Goal: Information Seeking & Learning: Check status

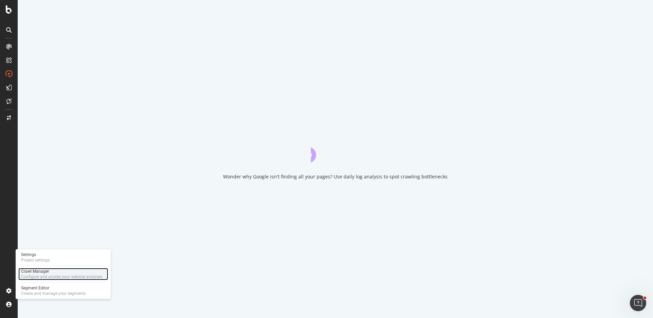
click at [42, 270] on div "Crawl Manager" at bounding box center [61, 270] width 81 height 5
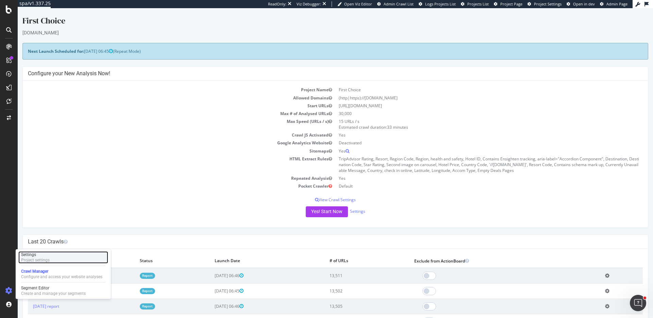
click at [50, 258] on div "Settings Project settings" at bounding box center [63, 257] width 90 height 12
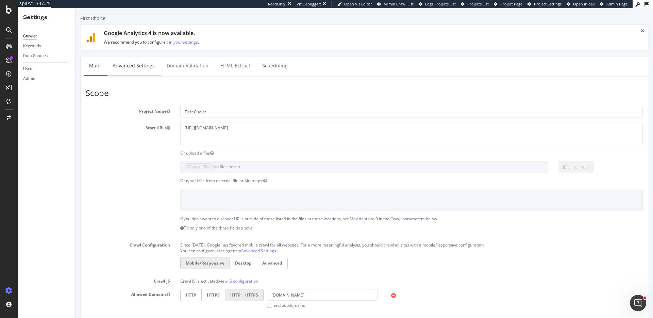
click at [140, 58] on link "Advanced Settings" at bounding box center [133, 65] width 52 height 19
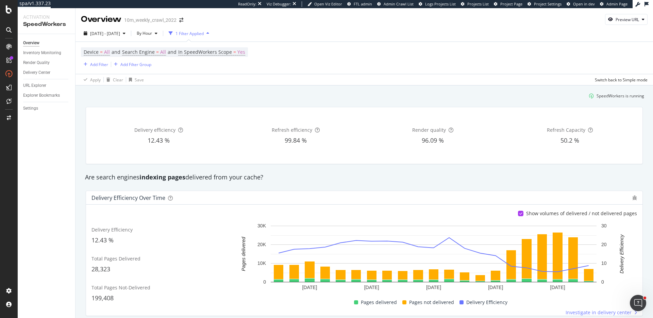
scroll to position [364, 0]
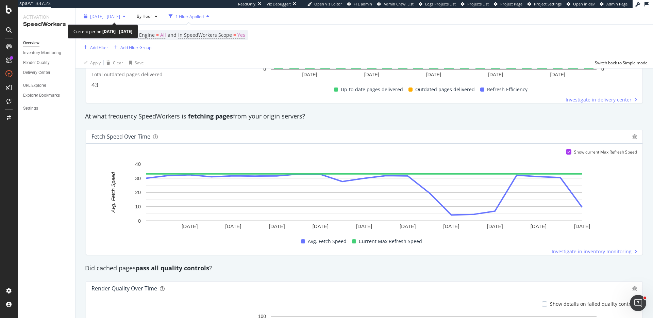
click at [120, 19] on div "[DATE] - [DATE]" at bounding box center [105, 16] width 30 height 6
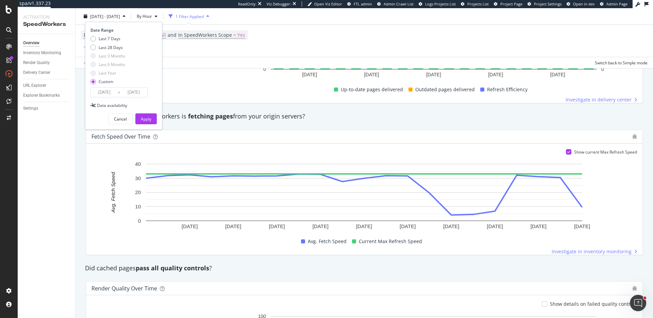
click at [106, 98] on div "Date Range Last 7 Days Last 28 Days Last 3 Months Last 6 Months Last Year Custo…" at bounding box center [123, 76] width 77 height 108
click at [107, 94] on input "2025/09/11" at bounding box center [104, 92] width 27 height 10
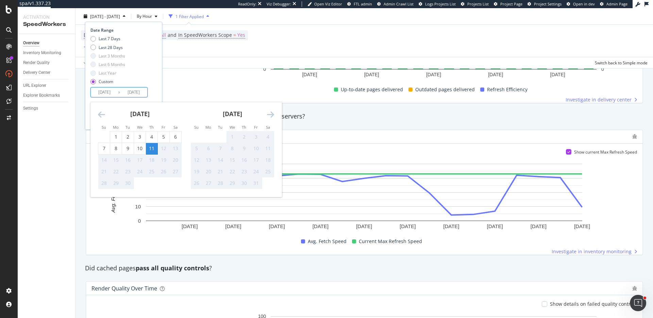
click at [155, 148] on div "11" at bounding box center [152, 148] width 12 height 7
click at [227, 33] on span "In SpeedWorkers Scope" at bounding box center [205, 35] width 54 height 6
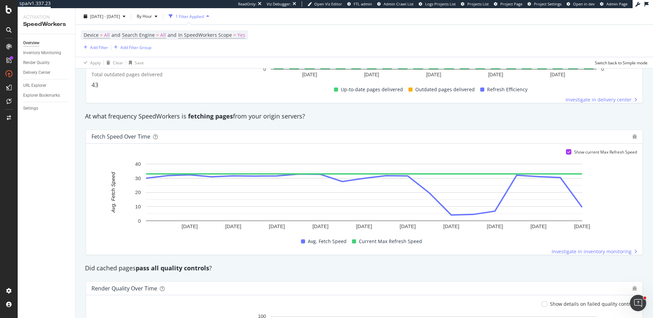
click at [340, 24] on div "Device = All and Search Engine = All and In SpeedWorkers Scope = Yes Add Filter…" at bounding box center [365, 46] width 578 height 44
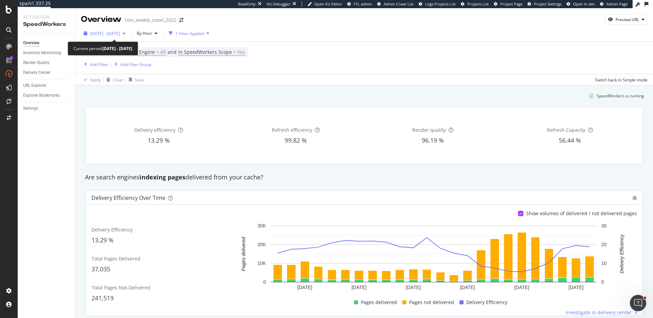
click at [128, 32] on div "button" at bounding box center [124, 33] width 8 height 4
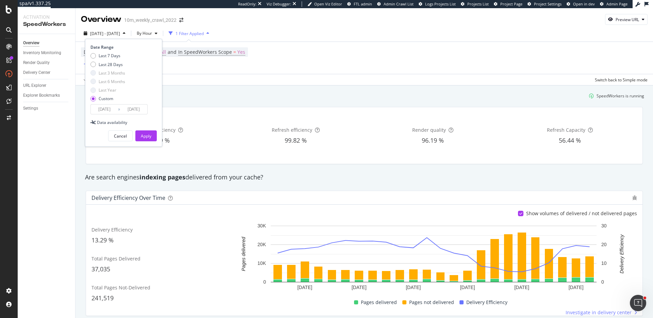
click at [109, 109] on input "[DATE]" at bounding box center [104, 109] width 27 height 10
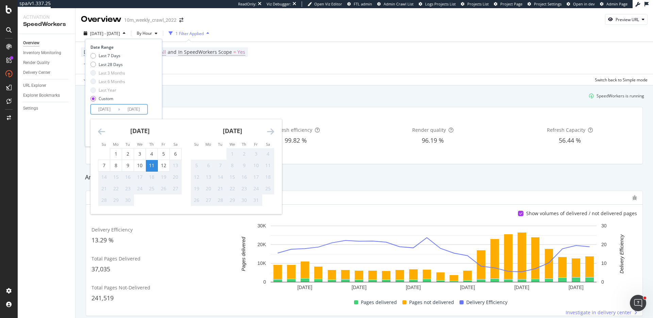
click at [152, 167] on div "11" at bounding box center [152, 165] width 12 height 7
click at [164, 166] on div "12" at bounding box center [164, 165] width 12 height 7
type input "2025/09/12"
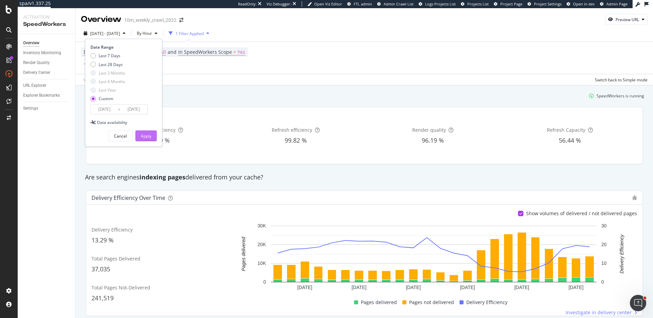
click at [149, 132] on div "Apply" at bounding box center [146, 136] width 11 height 10
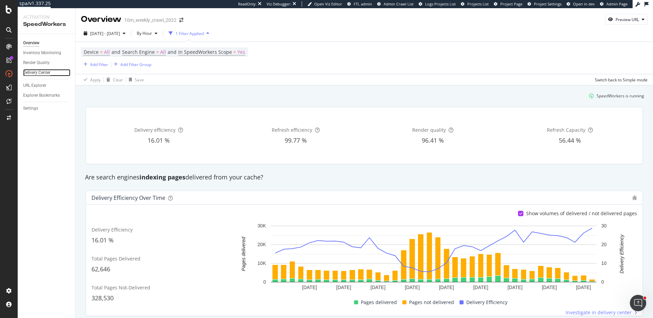
click at [48, 73] on div "Delivery Center" at bounding box center [36, 72] width 27 height 7
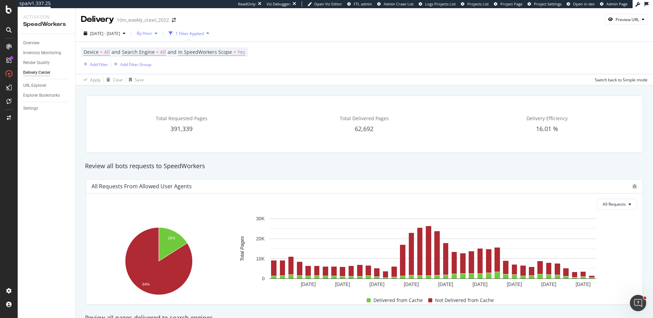
drag, startPoint x: 165, startPoint y: 34, endPoint x: 165, endPoint y: 37, distance: 3.4
click at [152, 34] on span "By Hour" at bounding box center [143, 33] width 18 height 6
click at [165, 61] on span "By Day" at bounding box center [162, 59] width 18 height 6
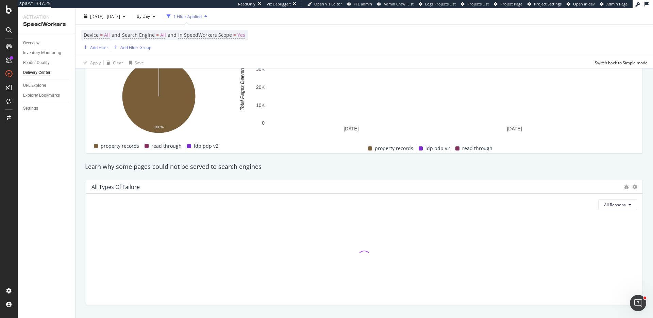
scroll to position [591, 0]
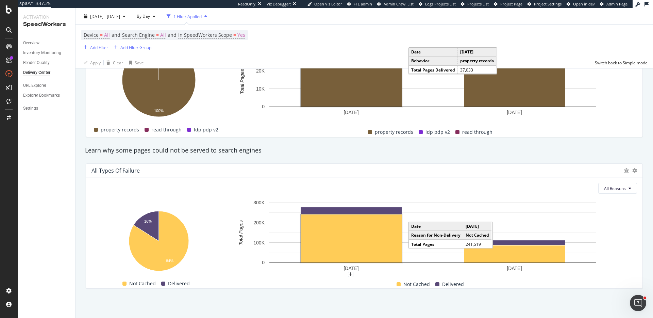
click at [371, 238] on rect "A chart." at bounding box center [351, 238] width 101 height 48
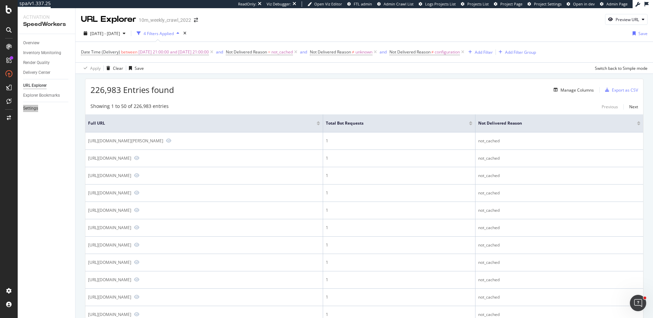
drag, startPoint x: 34, startPoint y: 106, endPoint x: 391, endPoint y: 6, distance: 371.3
click at [0, 0] on div "spa/v1.337.25 ReadOnly: Viz Debugger: Open Viz Editor FTL admin Admin Crawl Lis…" at bounding box center [326, 159] width 653 height 318
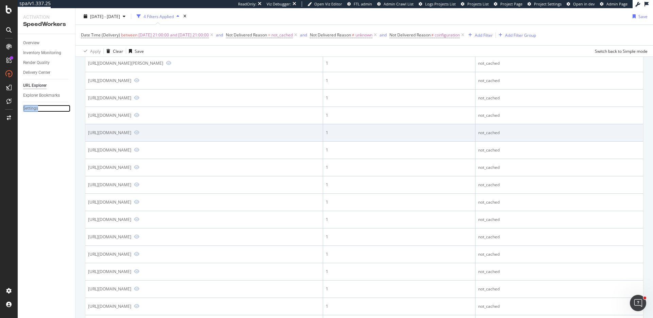
scroll to position [57, 0]
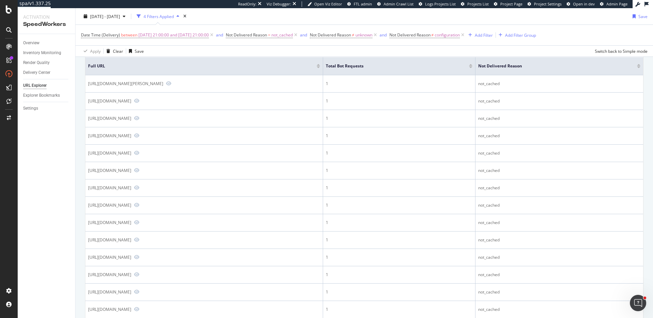
click at [473, 67] on div at bounding box center [470, 67] width 3 height 2
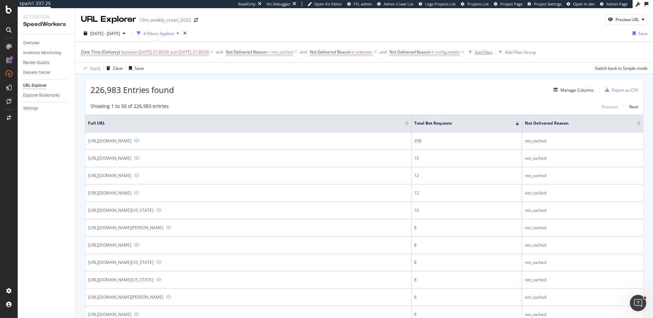
click at [493, 50] on div "Add Filter" at bounding box center [484, 52] width 18 height 6
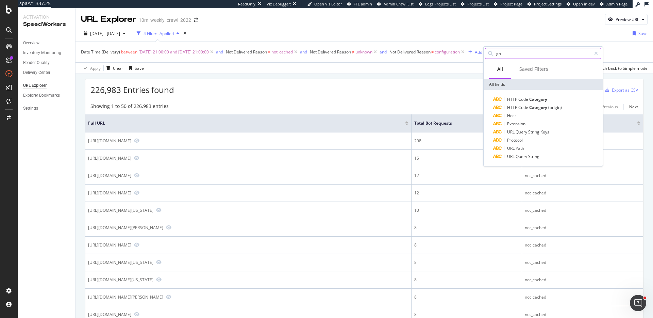
type input "g"
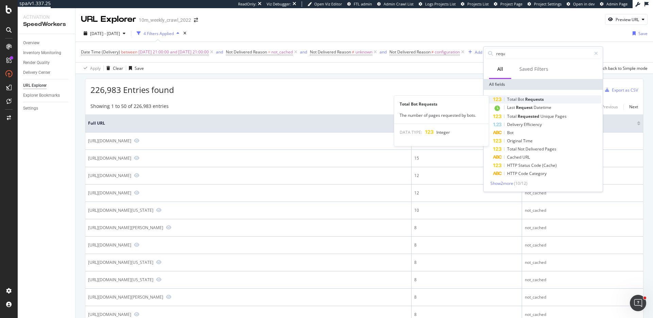
type input "requ"
click at [519, 98] on span "Bot" at bounding box center [521, 99] width 7 height 6
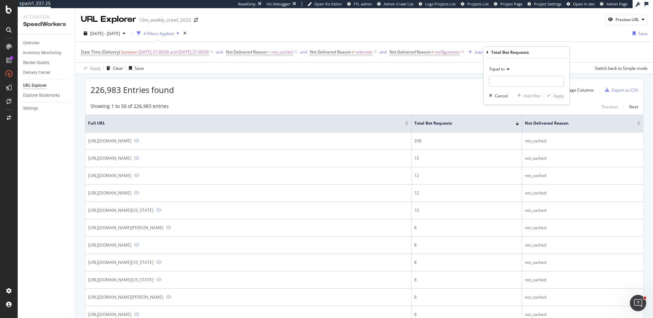
click at [503, 70] on span "Equal to" at bounding box center [497, 69] width 15 height 6
click at [508, 127] on span "Greater than or equal to" at bounding box center [516, 128] width 46 height 6
click at [507, 85] on input "number" at bounding box center [526, 81] width 75 height 11
type input "5"
click at [558, 94] on div "Apply" at bounding box center [558, 96] width 11 height 6
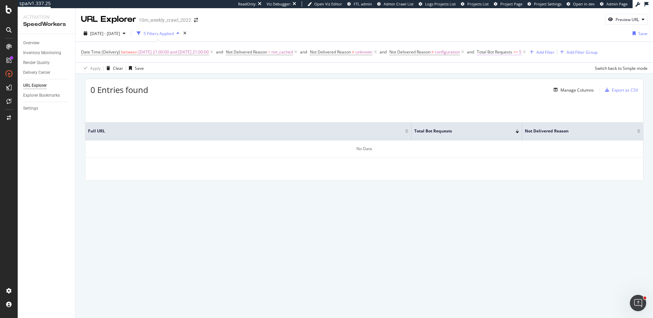
click at [512, 50] on span "Total Bot Requests" at bounding box center [494, 52] width 35 height 6
click at [499, 52] on icon at bounding box center [499, 51] width 2 height 4
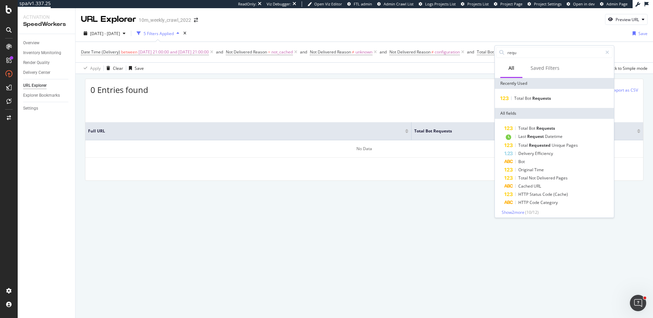
scroll to position [3, 0]
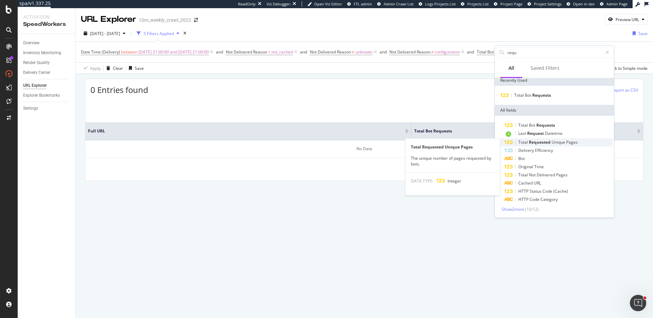
click at [552, 145] on span "Unique" at bounding box center [559, 142] width 15 height 6
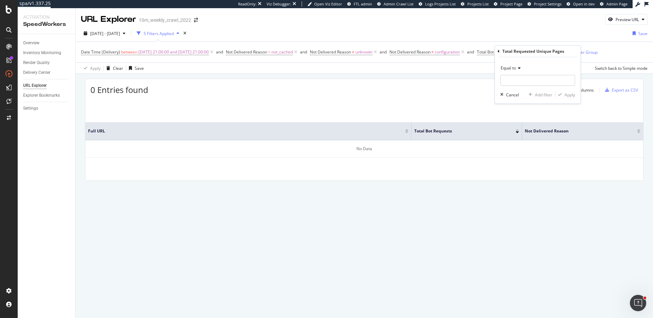
click at [498, 51] on icon at bounding box center [499, 51] width 2 height 4
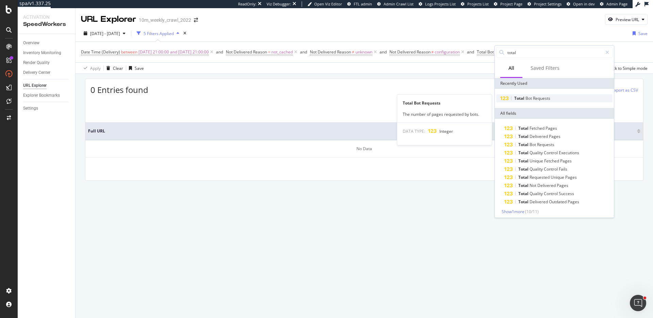
type input "total"
click at [535, 95] on span "Requests" at bounding box center [541, 98] width 17 height 6
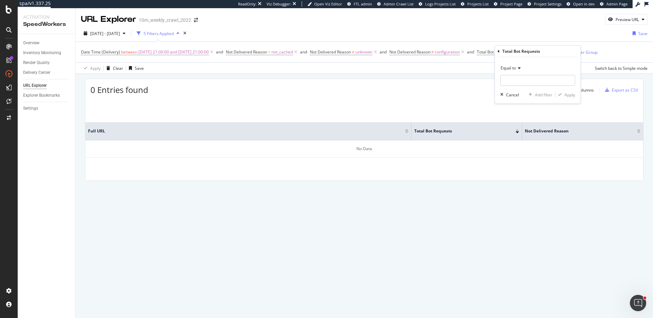
click at [511, 65] on span "Equal to" at bounding box center [508, 68] width 15 height 6
click at [516, 126] on span "Greater than or equal to" at bounding box center [527, 126] width 46 height 6
click at [532, 81] on input "number" at bounding box center [537, 80] width 75 height 11
type input "5"
click at [568, 96] on div "Apply" at bounding box center [570, 95] width 11 height 6
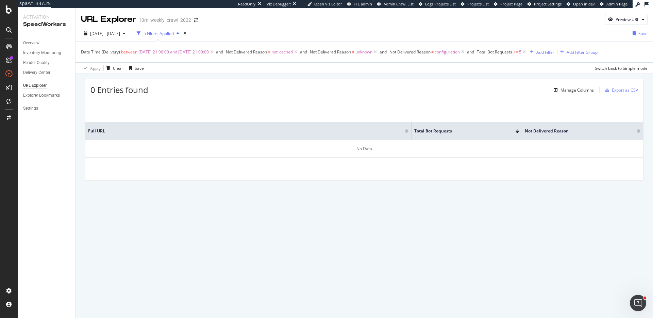
click at [510, 53] on span "Total Bot Requests" at bounding box center [494, 52] width 35 height 6
click at [563, 92] on div "Apply" at bounding box center [566, 95] width 20 height 6
click at [456, 97] on div "0 Entries found Manage Columns Export as CSV Full URL Total Bot Requests Not De…" at bounding box center [364, 130] width 559 height 102
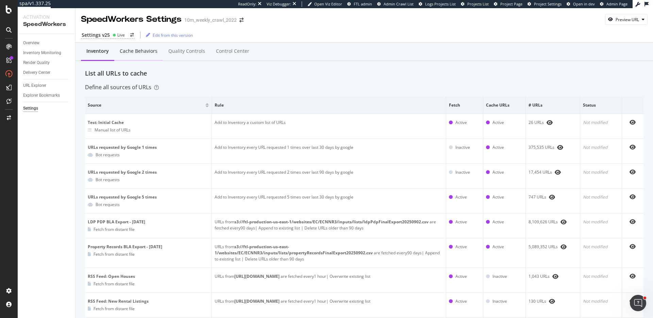
click at [135, 49] on div "Cache behaviors" at bounding box center [139, 51] width 38 height 7
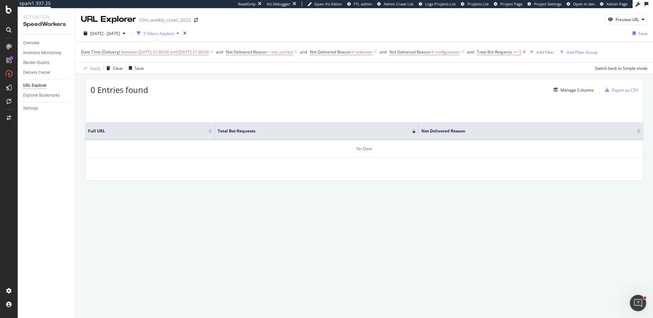
click at [527, 52] on icon at bounding box center [524, 52] width 6 height 7
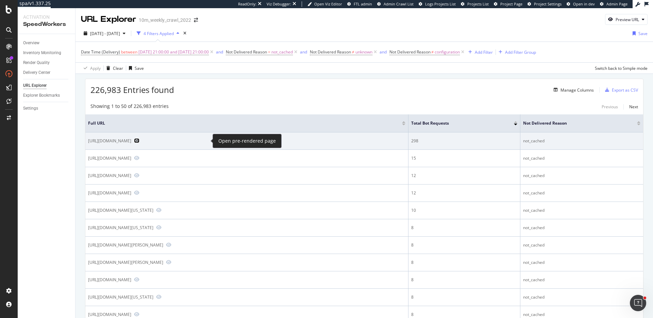
click at [139, 140] on icon "Preview https://www.realtor.com/propertyrecord-search/New-Jersey" at bounding box center [136, 140] width 5 height 5
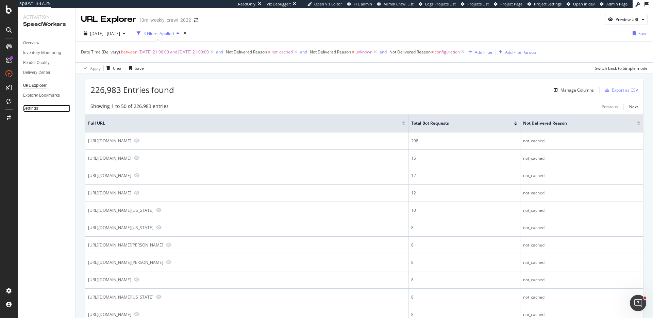
click at [40, 108] on link "Settings" at bounding box center [46, 108] width 47 height 7
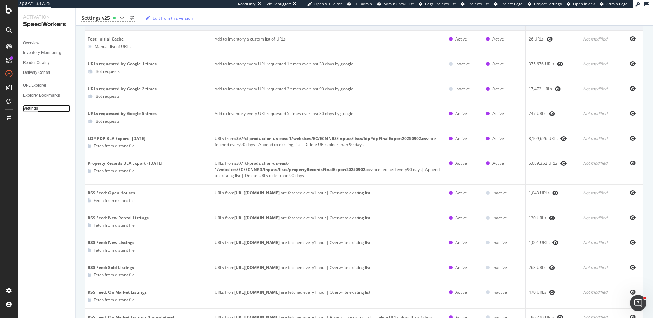
scroll to position [86, 0]
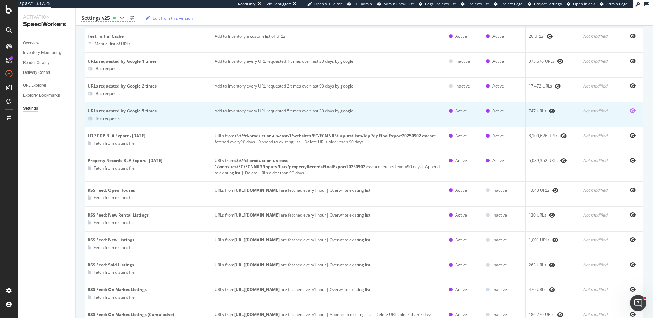
click at [632, 109] on icon "eye" at bounding box center [633, 110] width 6 height 5
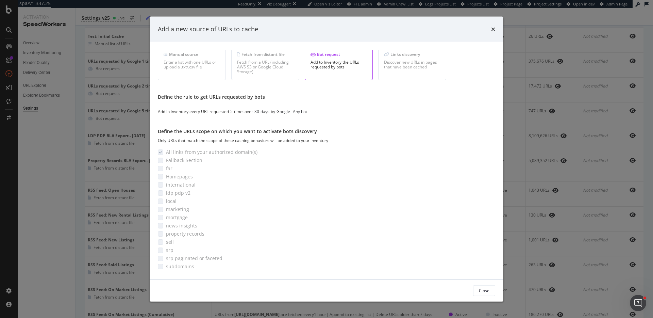
scroll to position [0, 0]
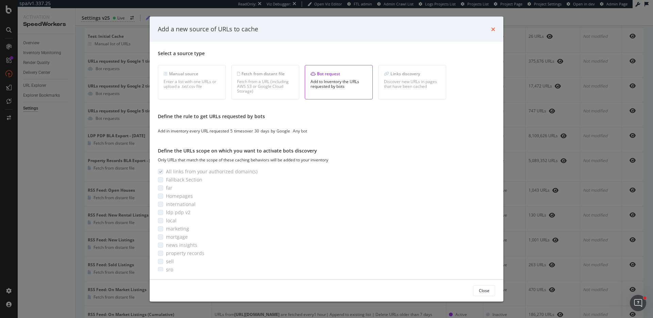
click at [495, 28] on icon "times" at bounding box center [493, 28] width 4 height 5
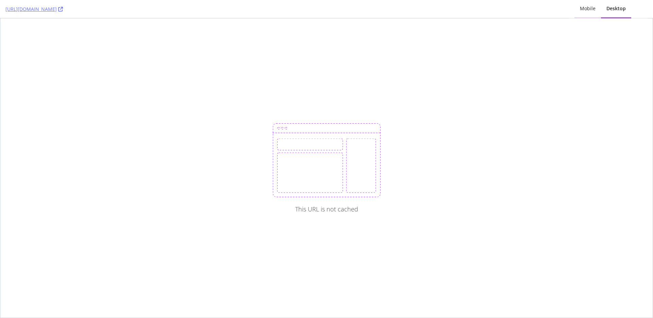
click at [584, 5] on div "Mobile" at bounding box center [588, 8] width 16 height 7
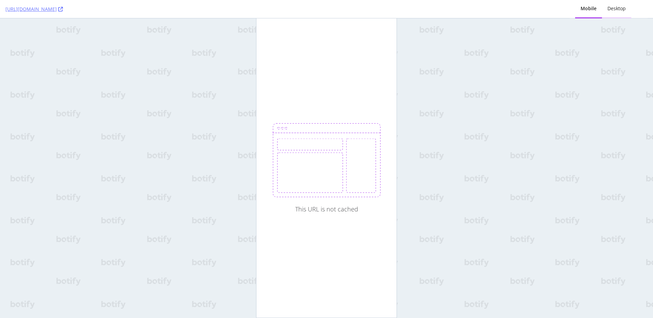
click at [608, 7] on div "Desktop" at bounding box center [617, 8] width 18 height 7
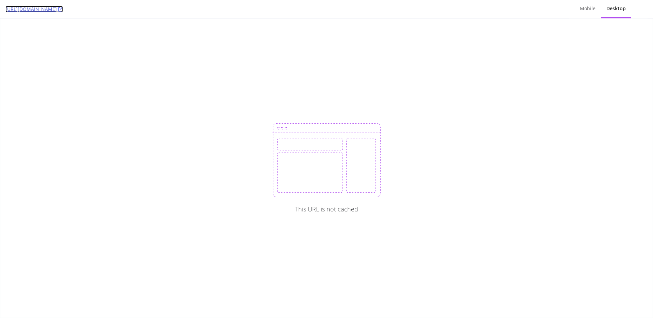
click at [63, 11] on icon at bounding box center [60, 9] width 5 height 5
